Goal: Information Seeking & Learning: Learn about a topic

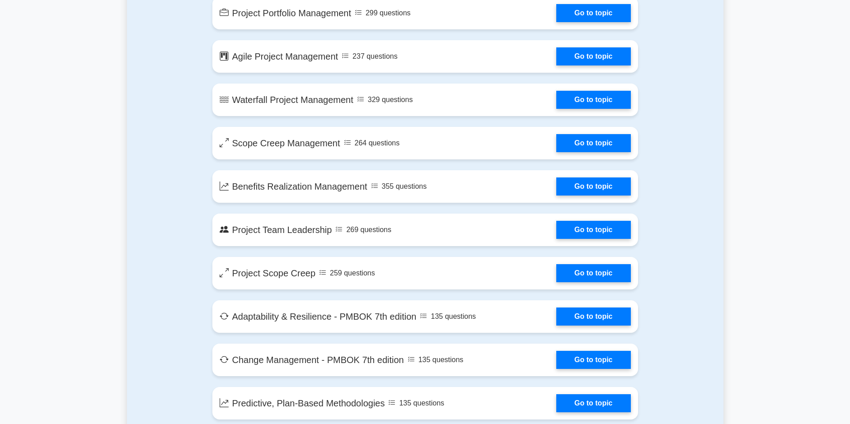
scroll to position [1581, 0]
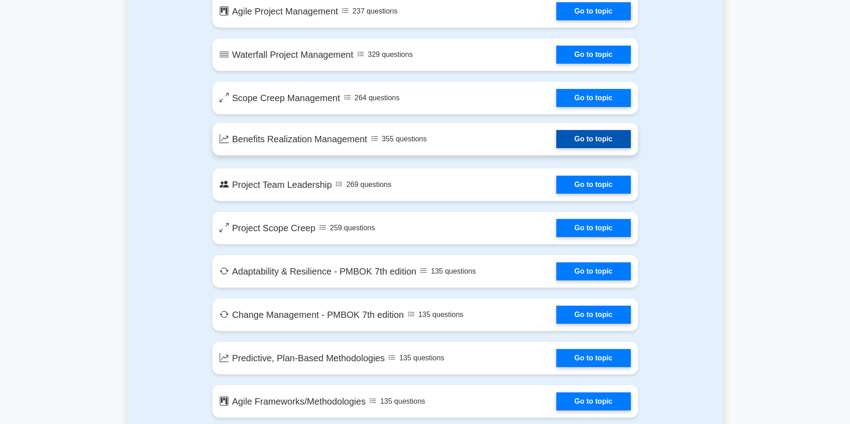
click at [599, 141] on link "Go to topic" at bounding box center [593, 139] width 74 height 18
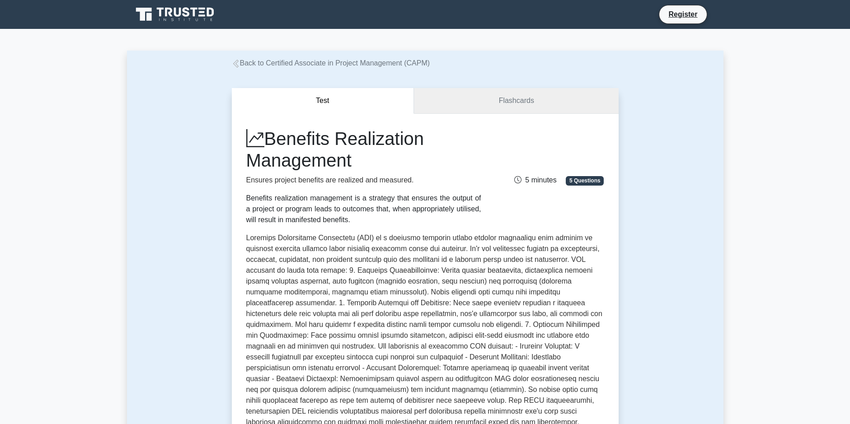
click at [527, 107] on link "Flashcards" at bounding box center [516, 101] width 204 height 26
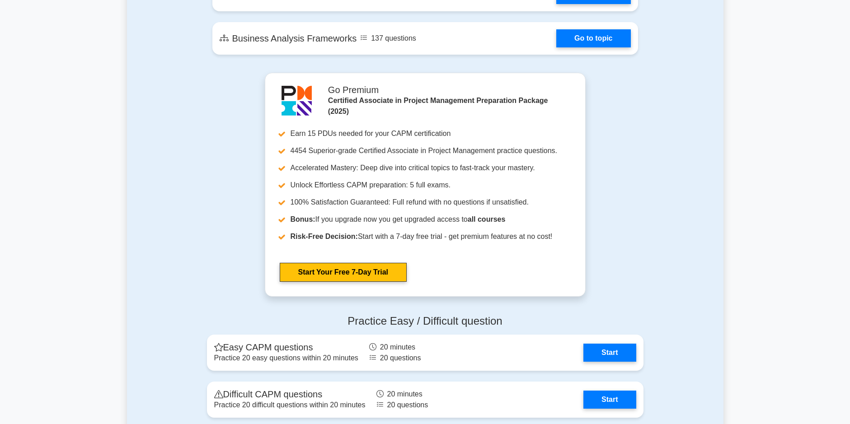
scroll to position [2214, 0]
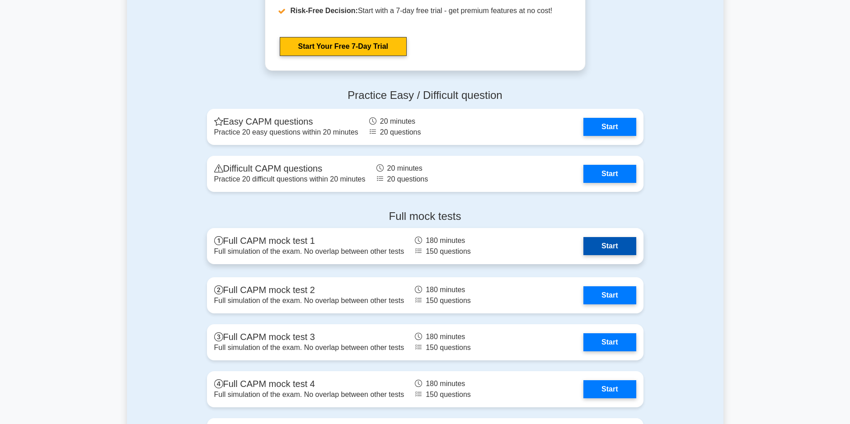
click at [615, 247] on link "Start" at bounding box center [609, 246] width 52 height 18
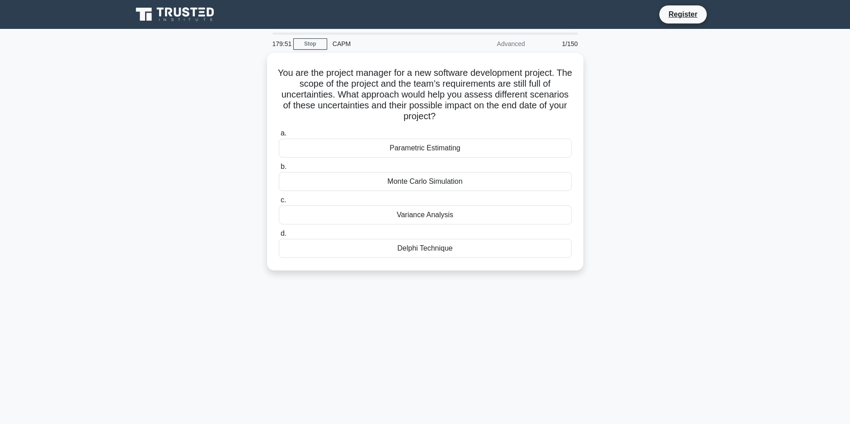
click at [511, 42] on div "Advanced" at bounding box center [490, 44] width 79 height 18
click at [338, 44] on div "CAPM" at bounding box center [389, 44] width 124 height 18
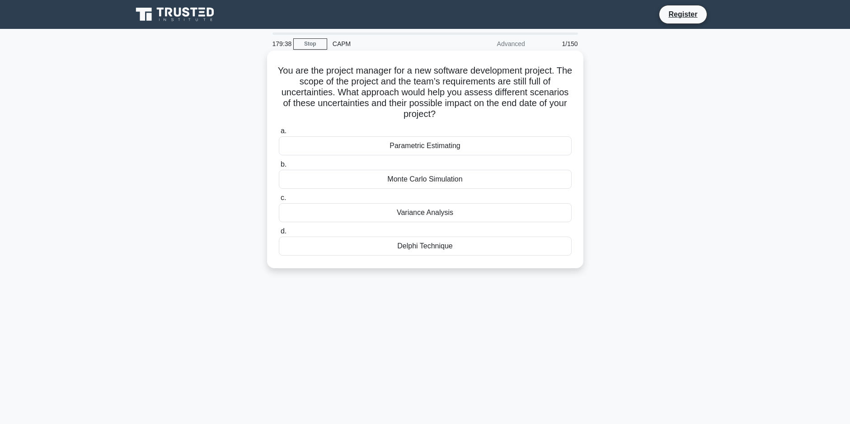
click at [440, 148] on div "Parametric Estimating" at bounding box center [425, 145] width 293 height 19
click at [279, 134] on input "a. Parametric Estimating" at bounding box center [279, 131] width 0 height 6
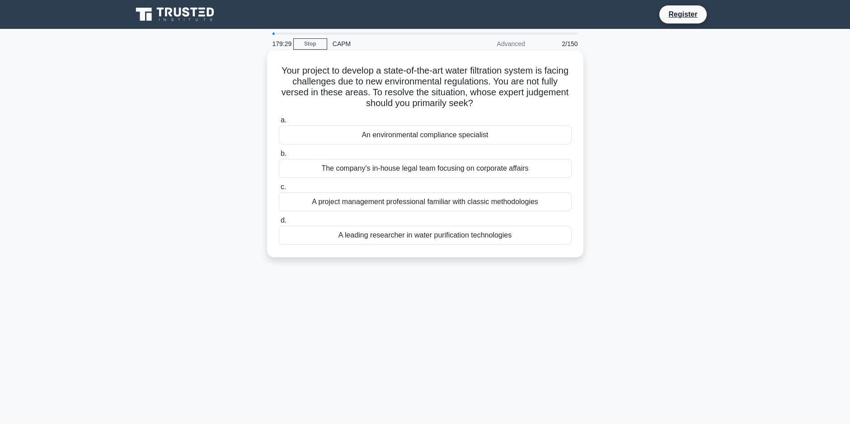
click at [443, 138] on div "An environmental compliance specialist" at bounding box center [425, 135] width 293 height 19
click at [279, 123] on input "a. An environmental compliance specialist" at bounding box center [279, 120] width 0 height 6
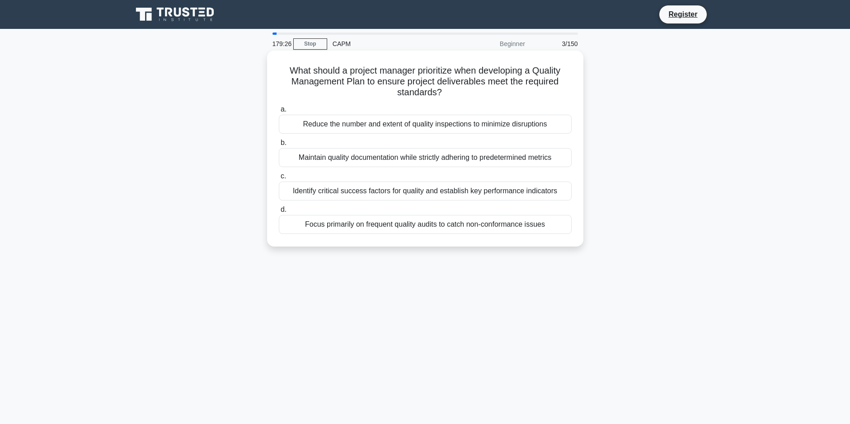
click at [441, 157] on div "Maintain quality documentation while strictly adhering to predetermined metrics" at bounding box center [425, 157] width 293 height 19
click at [279, 146] on input "b. Maintain quality documentation while strictly adhering to predetermined metr…" at bounding box center [279, 143] width 0 height 6
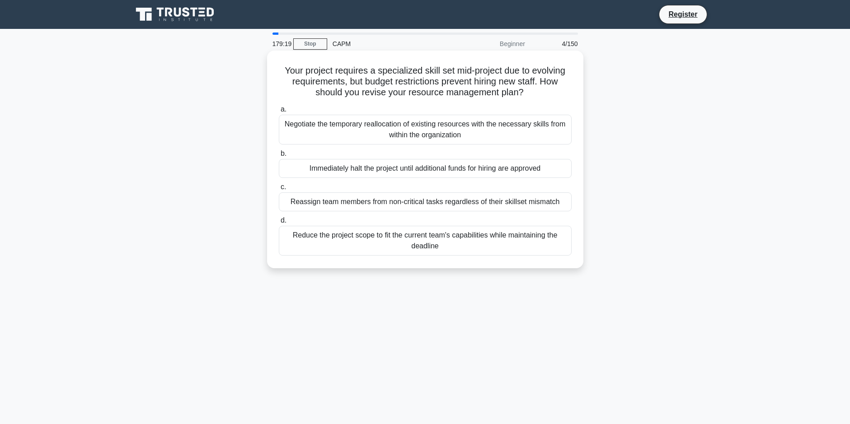
click at [431, 168] on div "Immediately halt the project until additional funds for hiring are approved" at bounding box center [425, 168] width 293 height 19
click at [279, 157] on input "b. Immediately halt the project until additional funds for hiring are approved" at bounding box center [279, 154] width 0 height 6
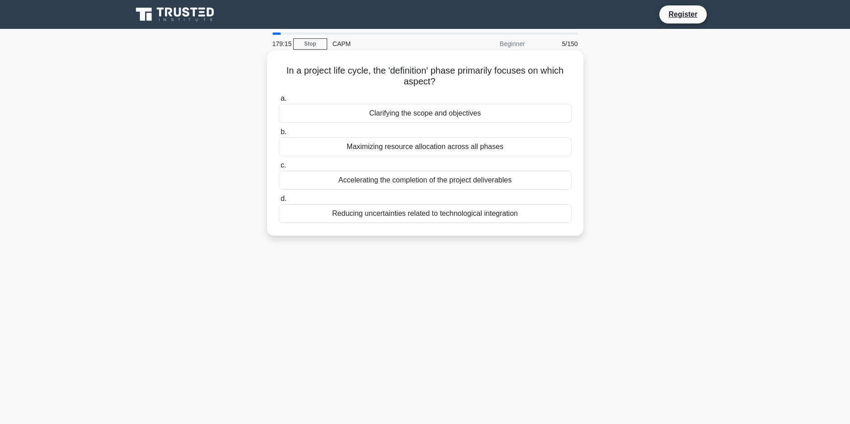
click at [460, 116] on div "Clarifying the scope and objectives" at bounding box center [425, 113] width 293 height 19
click at [279, 102] on input "a. Clarifying the scope and objectives" at bounding box center [279, 99] width 0 height 6
